Goal: Find specific page/section: Find specific page/section

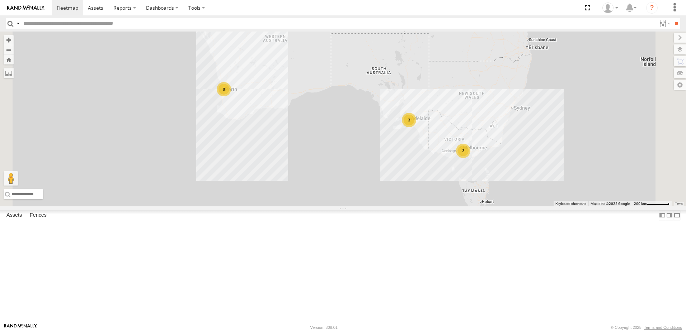
click at [0, 0] on div "All Assets" at bounding box center [0, 0] width 0 height 0
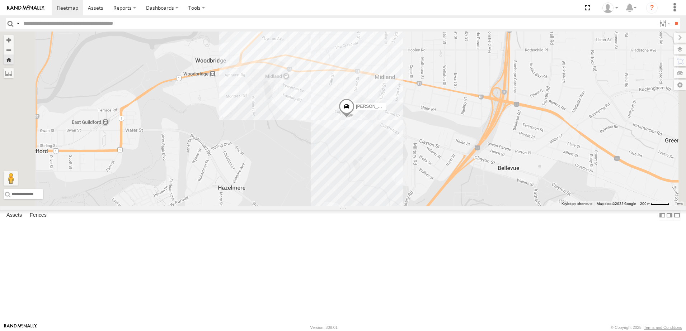
scroll to position [36, 0]
click at [0, 0] on div "[PERSON_NAME] (new)Tech 1IJX358" at bounding box center [0, 0] width 0 height 0
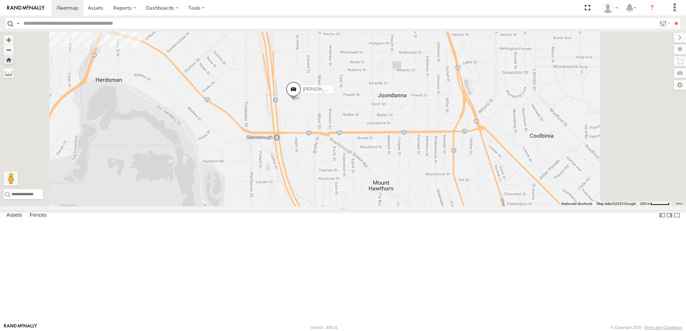
click at [301, 101] on span at bounding box center [293, 90] width 16 height 19
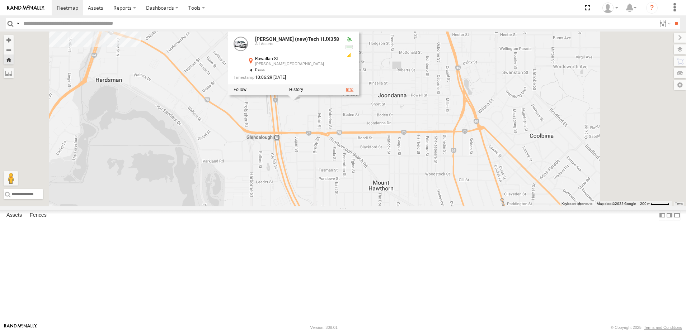
click at [353, 93] on link at bounding box center [350, 90] width 8 height 5
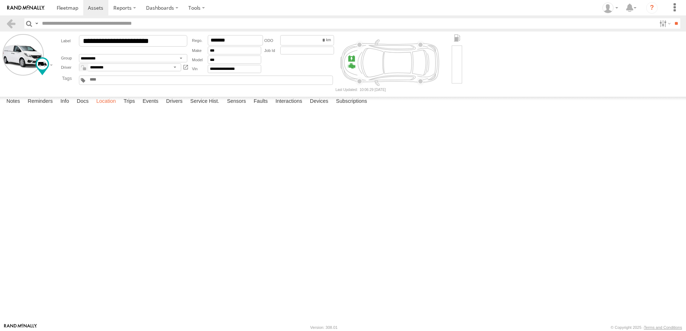
click at [105, 107] on label "Location" at bounding box center [106, 102] width 27 height 10
click at [128, 107] on label "Trips" at bounding box center [129, 102] width 19 height 10
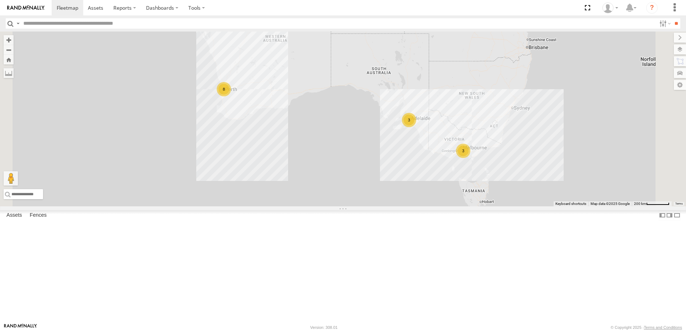
click at [0, 0] on div "[PERSON_NAME] (new)Tech 1IJX358" at bounding box center [0, 0] width 0 height 0
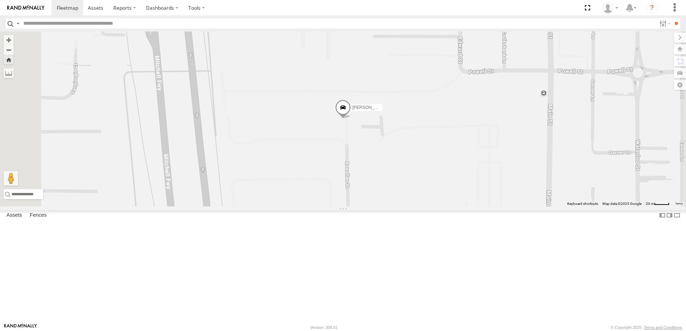
click at [0, 0] on div "Vending Van 1ILG 620 All Assets" at bounding box center [0, 0] width 0 height 0
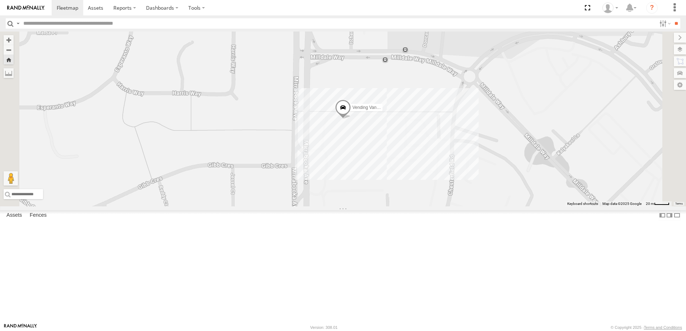
click at [351, 119] on span at bounding box center [343, 109] width 16 height 19
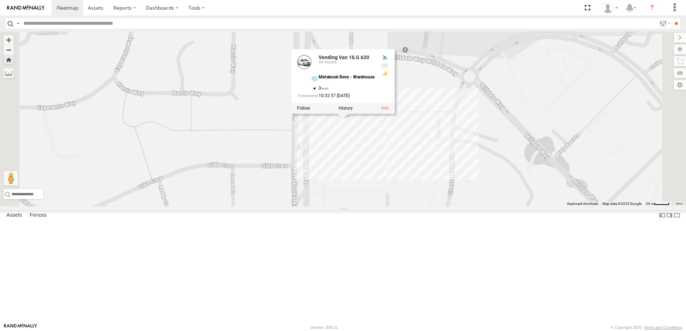
click at [0, 0] on div "[PERSON_NAME] (new)Tech 1IJX358" at bounding box center [0, 0] width 0 height 0
